Goal: Information Seeking & Learning: Learn about a topic

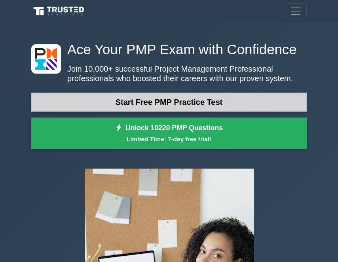
click at [226, 102] on link "Start Free PMP Practice Test" at bounding box center [168, 102] width 275 height 19
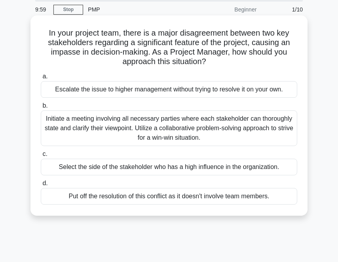
scroll to position [40, 0]
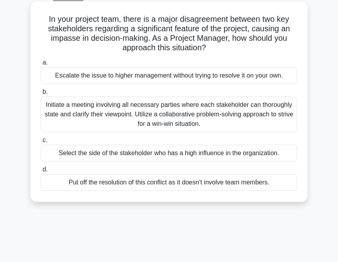
click at [83, 53] on h5 "In your project team, there is a major disagreement between two key stakeholder…" at bounding box center [169, 33] width 258 height 39
click at [159, 124] on div "Initiate a meeting involving all necessary parties where each stakeholder can t…" at bounding box center [169, 114] width 256 height 36
click at [41, 95] on input "b. Initiate a meeting involving all necessary parties where each stakeholder ca…" at bounding box center [41, 91] width 0 height 5
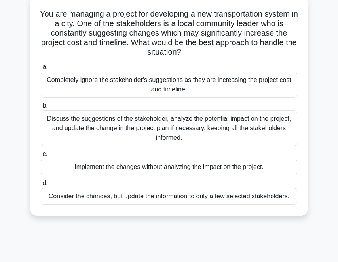
scroll to position [79, 0]
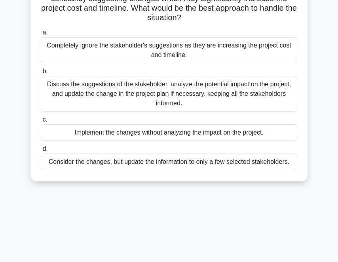
click at [179, 102] on div "Discuss the suggestions of the stakeholder, analyze the potential impact on the…" at bounding box center [169, 94] width 256 height 36
click at [41, 74] on input "b. Discuss the suggestions of the stakeholder, analyze the potential impact on …" at bounding box center [41, 71] width 0 height 5
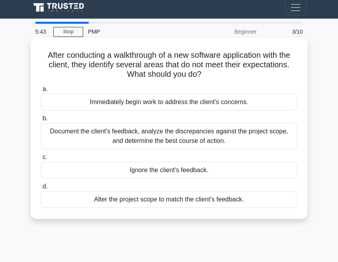
scroll to position [0, 0]
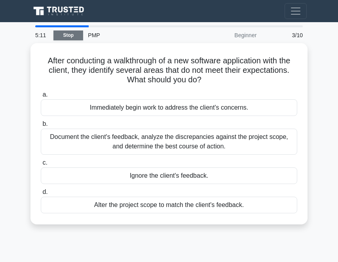
click at [68, 38] on link "Stop" at bounding box center [68, 35] width 30 height 10
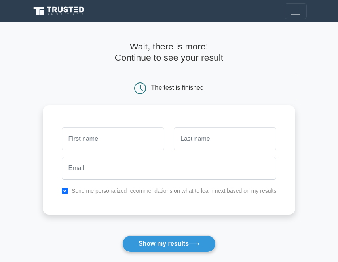
click at [107, 140] on input "text" at bounding box center [113, 138] width 102 height 23
type input "Julian"
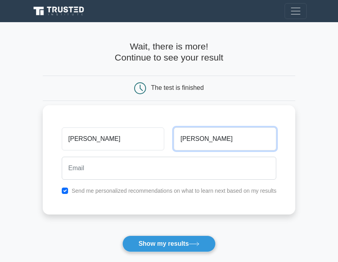
type input "Cole"
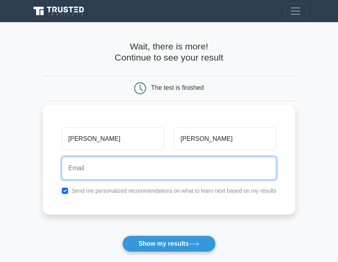
click at [100, 177] on input "email" at bounding box center [169, 168] width 215 height 23
type input "Juliancole995@gmail.com"
click at [122, 235] on button "Show my results" at bounding box center [168, 243] width 93 height 17
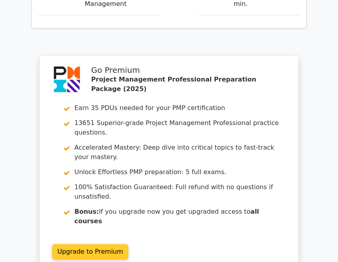
scroll to position [1147, 0]
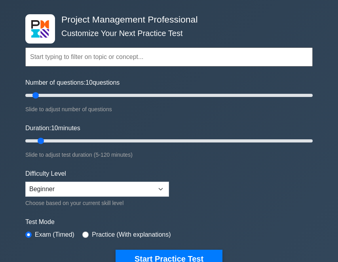
scroll to position [40, 0]
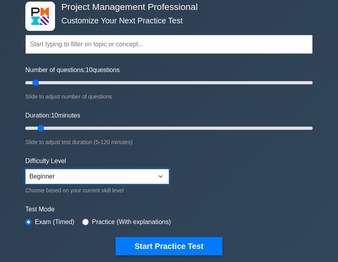
click at [56, 176] on select "Beginner Intermediate Expert" at bounding box center [97, 176] width 144 height 15
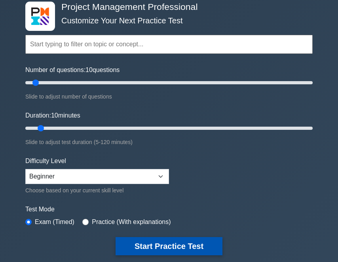
click at [180, 250] on button "Start Practice Test" at bounding box center [168, 246] width 107 height 18
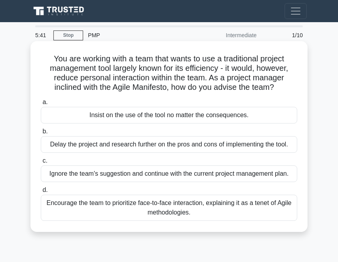
drag, startPoint x: 85, startPoint y: 245, endPoint x: 59, endPoint y: 158, distance: 90.8
click at [85, 245] on div "5:41 Stop PMP Intermediate 1/10 You are working with a team that wants to use a…" at bounding box center [168, 222] width 285 height 395
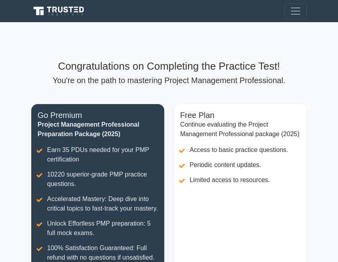
click at [20, 115] on main "Congratulations on Completing the Practice Test! You're on the path to masterin…" at bounding box center [169, 180] width 338 height 316
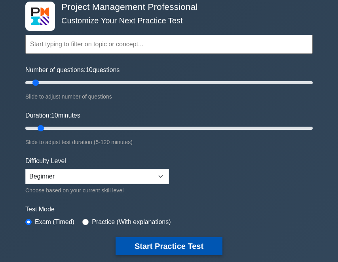
drag, startPoint x: 157, startPoint y: 253, endPoint x: 157, endPoint y: 248, distance: 5.2
click at [157, 248] on button "Start Practice Test" at bounding box center [168, 246] width 107 height 18
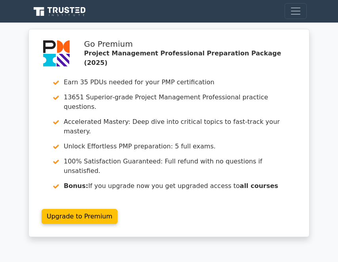
click at [23, 149] on div "Go Premium Project Management Professional Preparation Package (2025) Earn 35 P…" at bounding box center [169, 137] width 297 height 217
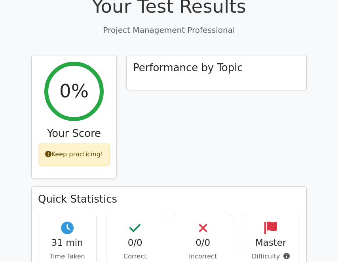
scroll to position [158, 0]
